Goal: Task Accomplishment & Management: Complete application form

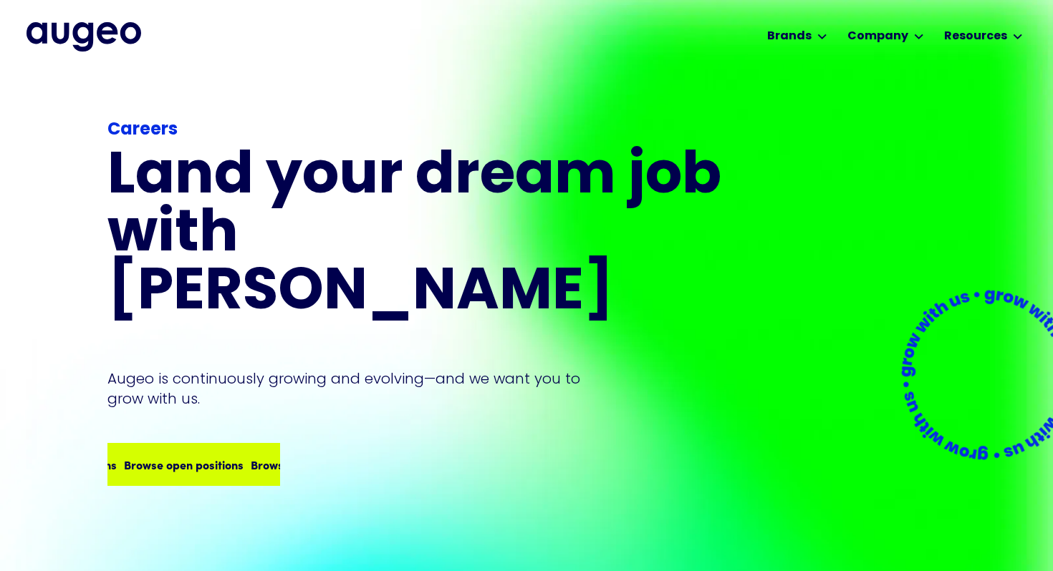
click at [205, 445] on div "Browse open positions Browse open positions Browse open positions Browse open p…" at bounding box center [194, 465] width 170 height 40
